Goal: Transaction & Acquisition: Purchase product/service

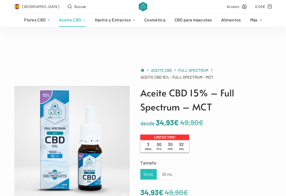
scroll to position [83, 0]
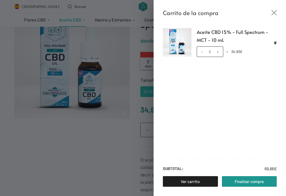
click at [234, 186] on link "Finalizar compra" at bounding box center [249, 181] width 55 height 11
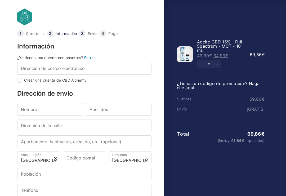
select select "B"
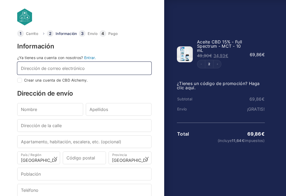
click at [33, 68] on input "Dirección de correo electrónico *" at bounding box center [84, 68] width 134 height 13
type input "ver"
checkbox input "true"
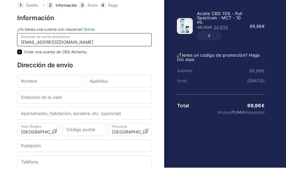
type input "[EMAIL_ADDRESS][DOMAIN_NAME]"
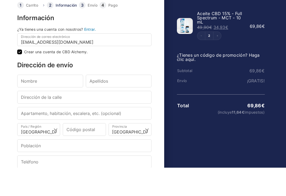
click at [21, 78] on input "Crear una cuenta de CBD Alchemy." at bounding box center [19, 80] width 5 height 5
checkbox input "false"
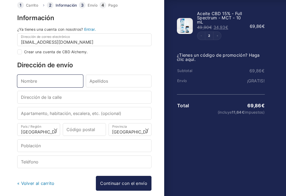
click at [31, 82] on input "Nombre *" at bounding box center [50, 81] width 66 height 13
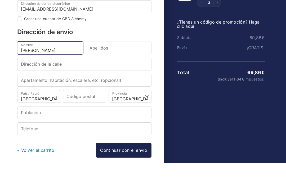
type input "Vera"
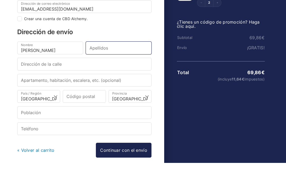
click at [103, 75] on input "Apellidos *" at bounding box center [119, 81] width 66 height 13
type input "Hui"
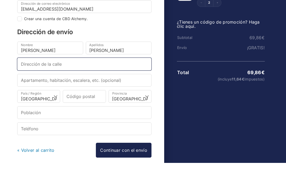
click at [22, 91] on input "Dirección de la calle *" at bounding box center [84, 97] width 134 height 13
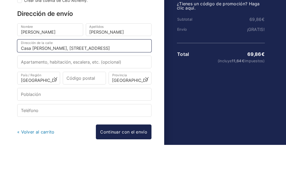
type input "Casa Sant Felip Neri, Carrer de la Nena Casas 37-47"
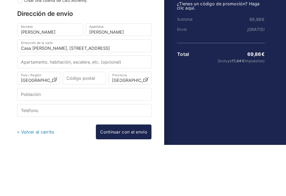
click at [74, 123] on input "Código postal *" at bounding box center [84, 129] width 43 height 13
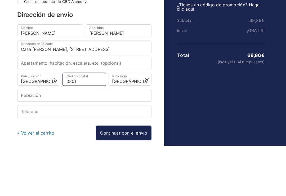
type input "08017"
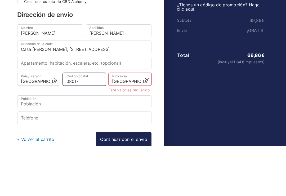
select select
type input "Barcelona"
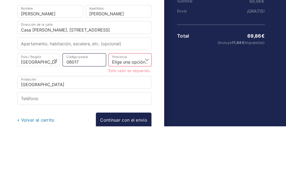
type input "08017"
click at [119, 123] on select "Elige una opción… La Coruña Álava Albacete Alicante Almería Asturias Ávila Bada…" at bounding box center [129, 129] width 43 height 13
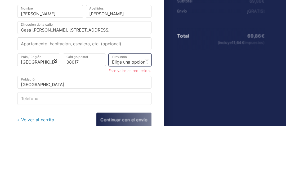
scroll to position [51, 0]
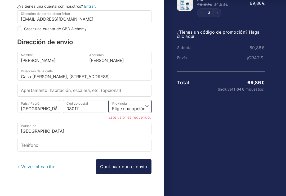
select select "B"
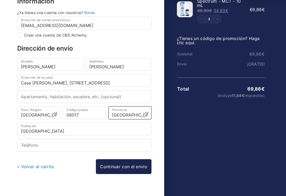
scroll to position [45, 0]
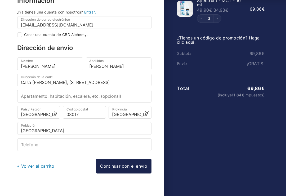
click at [109, 164] on link "Continuar con el envío" at bounding box center [124, 165] width 56 height 15
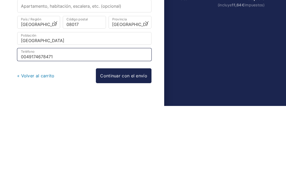
type input "00491746784717"
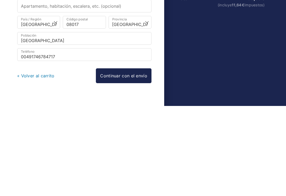
click at [106, 158] on link "Continuar con el envío" at bounding box center [124, 165] width 56 height 15
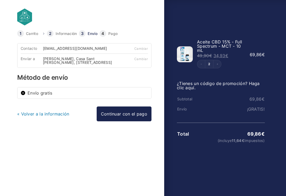
click at [107, 115] on link "Continuar con el pago" at bounding box center [124, 113] width 55 height 15
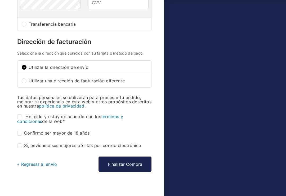
scroll to position [170, 0]
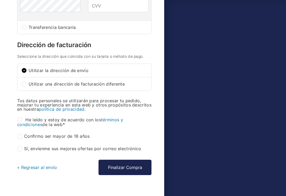
click at [21, 88] on div "Utilizar una dirección de facturación diferente" at bounding box center [84, 83] width 134 height 13
radio input "true"
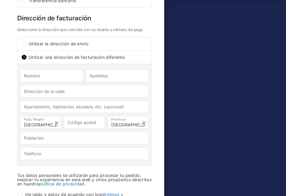
scroll to position [193, 0]
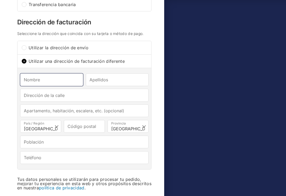
click at [33, 82] on input "Nombre *" at bounding box center [51, 79] width 63 height 13
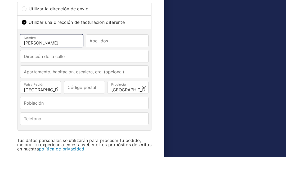
type input "Vera"
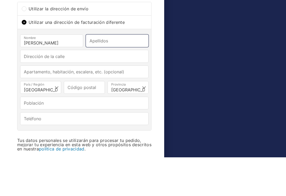
click at [94, 73] on input "Apellidos *" at bounding box center [117, 79] width 63 height 13
type input "Hui"
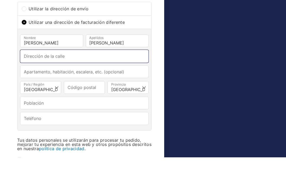
click at [40, 89] on input "Dirección de la calle *" at bounding box center [84, 95] width 128 height 13
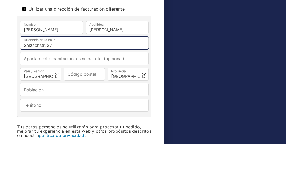
type input "Salzachstr. 27"
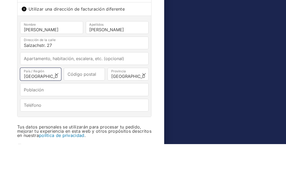
click at [38, 120] on select "Selecciona un país/región… Alemania Austria Bulgaria Bélgica Chipre Croacia Din…" at bounding box center [40, 126] width 41 height 13
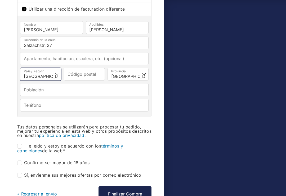
select select "DE"
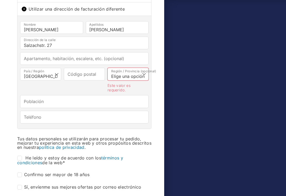
click at [116, 80] on select "Elige una opción… Baden-Wurtemberg Baviera Berlín Brandeburgo Bremen Hamburgo H…" at bounding box center [127, 74] width 41 height 13
select select "DE-BE"
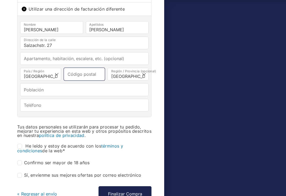
click at [72, 76] on input "Código postal *" at bounding box center [84, 74] width 41 height 13
type input "14129"
select select
type input "Berlin"
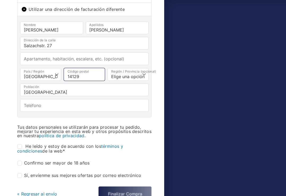
type input "14129"
select select
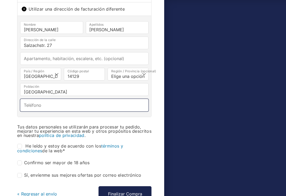
click at [29, 111] on input "Teléfono *" at bounding box center [84, 105] width 128 height 13
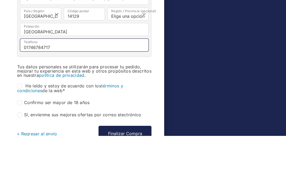
type input "01746784717"
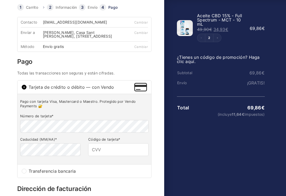
scroll to position [29, 0]
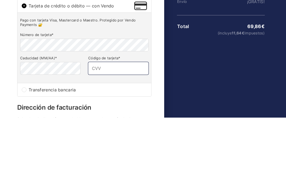
click at [101, 140] on input "Código de tarjeta *" at bounding box center [118, 146] width 60 height 13
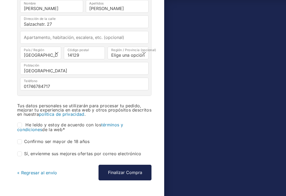
scroll to position [276, 0]
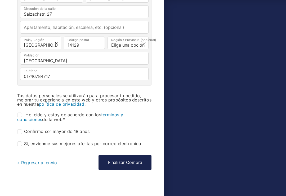
type input "905"
click at [21, 117] on input "He leído y estoy de acuerdo con los términos y condiciones de la web *" at bounding box center [19, 114] width 5 height 5
checkbox input "true"
click at [21, 134] on input "Confirmo ser mayor de 18 años *" at bounding box center [19, 131] width 5 height 5
checkbox input "true"
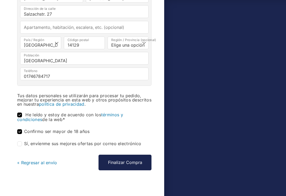
click at [112, 165] on button "Finalizar Compra" at bounding box center [124, 161] width 53 height 15
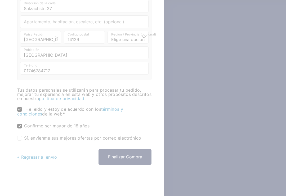
scroll to position [284, 0]
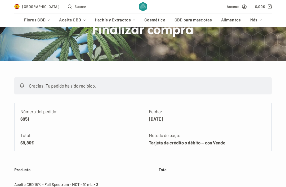
scroll to position [54, 0]
